Goal: Navigation & Orientation: Find specific page/section

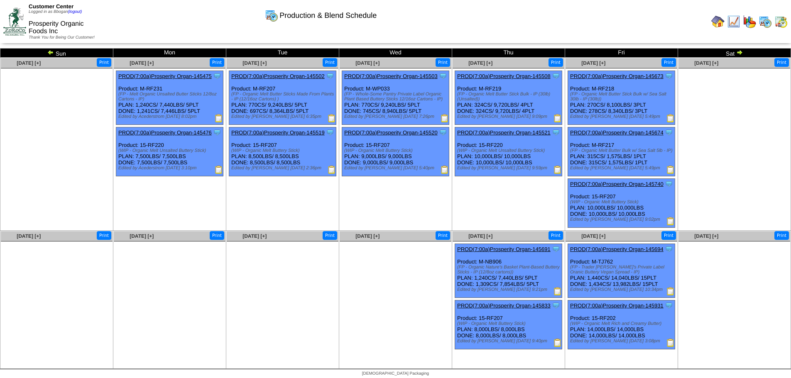
click at [718, 22] on img at bounding box center [717, 21] width 13 height 13
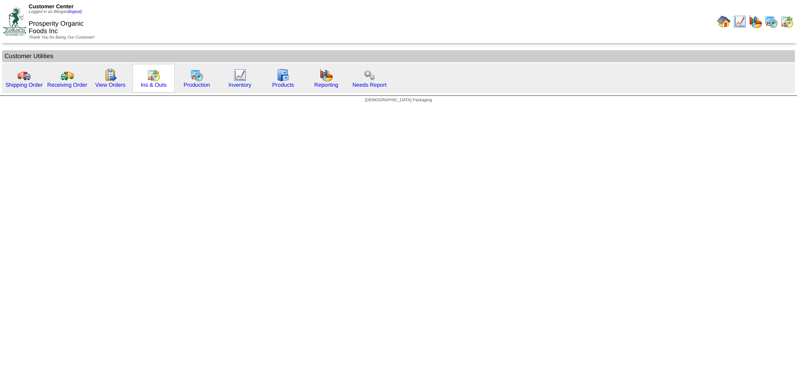
click at [159, 81] on img at bounding box center [153, 74] width 13 height 13
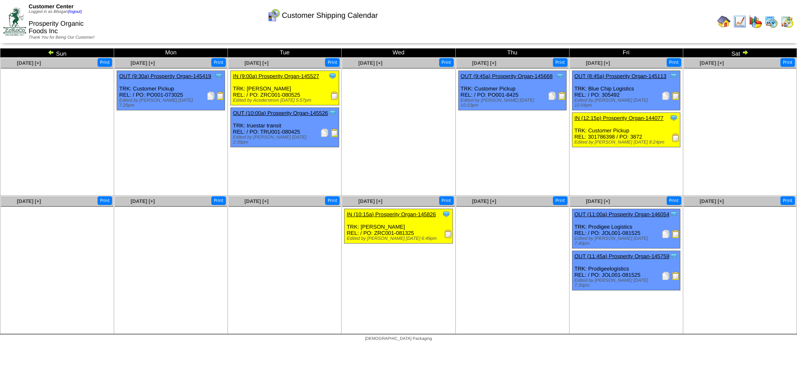
click at [743, 52] on img at bounding box center [745, 52] width 7 height 7
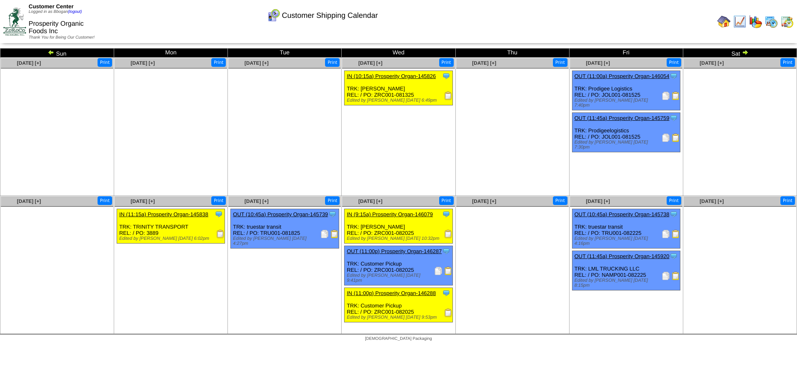
click at [745, 54] on img at bounding box center [745, 52] width 7 height 7
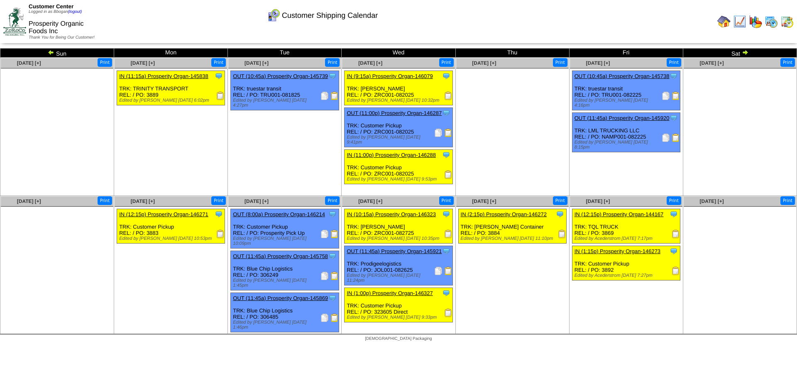
click at [745, 54] on img at bounding box center [745, 52] width 7 height 7
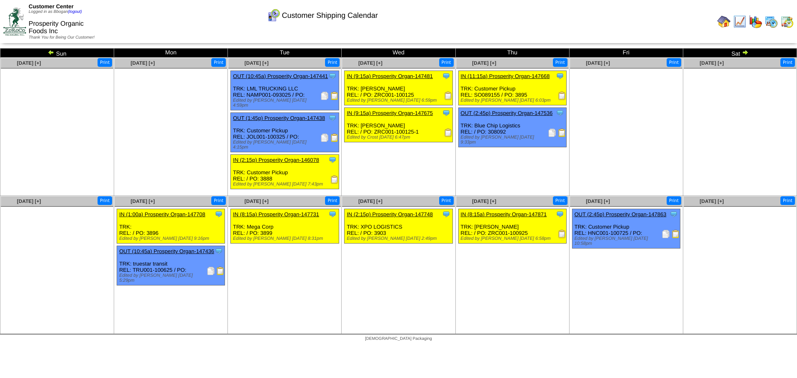
click at [743, 53] on img at bounding box center [745, 52] width 7 height 7
